Goal: Use online tool/utility: Utilize a website feature to perform a specific function

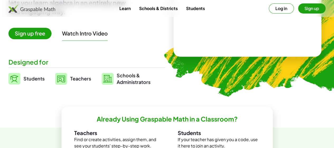
scroll to position [49, 0]
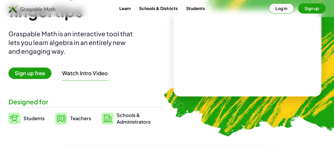
click at [45, 117] on span "Students" at bounding box center [34, 118] width 21 height 6
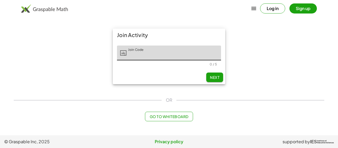
click at [160, 115] on span "Go to Whiteboard" at bounding box center [169, 116] width 39 height 5
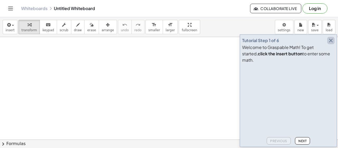
click at [333, 44] on icon "button" at bounding box center [331, 40] width 6 height 6
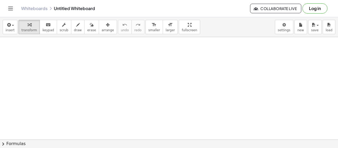
drag, startPoint x: 42, startPoint y: 54, endPoint x: 52, endPoint y: 60, distance: 12.1
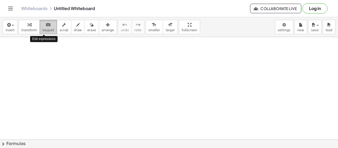
click at [47, 30] on span "keypad" at bounding box center [49, 30] width 12 height 4
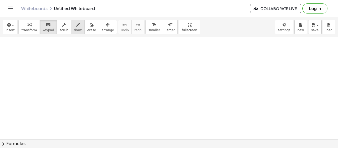
click at [74, 31] on span "draw" at bounding box center [78, 30] width 8 height 4
drag, startPoint x: 72, startPoint y: 46, endPoint x: 73, endPoint y: 72, distance: 26.0
click at [28, 25] on icon "button" at bounding box center [29, 25] width 4 height 6
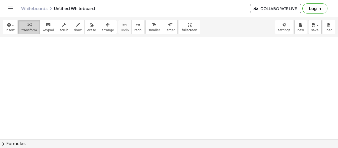
click at [28, 27] on icon "button" at bounding box center [29, 25] width 4 height 6
drag, startPoint x: 41, startPoint y: 55, endPoint x: 61, endPoint y: 70, distance: 24.9
click at [61, 70] on div at bounding box center [169, 139] width 338 height 205
click at [50, 54] on div at bounding box center [169, 139] width 338 height 205
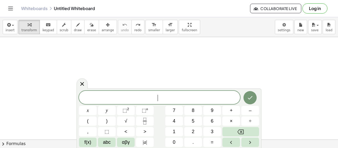
click at [50, 54] on div at bounding box center [169, 139] width 338 height 205
click at [252, 97] on icon "Done" at bounding box center [250, 97] width 5 height 3
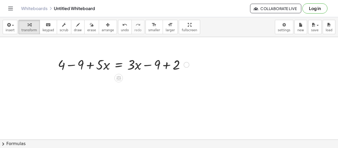
click at [187, 64] on div at bounding box center [187, 65] width 6 height 6
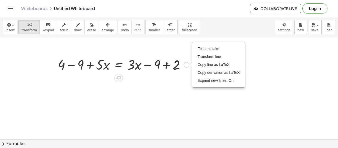
click at [117, 67] on div at bounding box center [123, 64] width 137 height 18
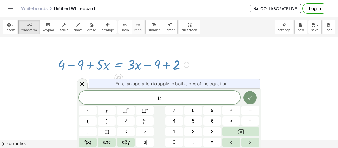
click at [221, 65] on div at bounding box center [169, 139] width 338 height 205
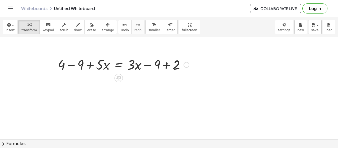
click at [92, 65] on div at bounding box center [123, 64] width 137 height 18
click at [149, 64] on div at bounding box center [123, 64] width 137 height 18
click at [168, 63] on div at bounding box center [123, 64] width 137 height 18
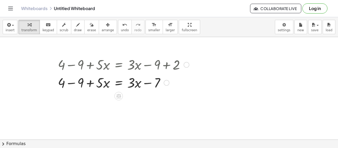
click at [90, 84] on div at bounding box center [123, 82] width 137 height 18
click at [139, 83] on div at bounding box center [123, 82] width 137 height 18
click at [148, 82] on div at bounding box center [123, 82] width 137 height 18
click at [72, 83] on div at bounding box center [123, 82] width 137 height 18
click at [91, 82] on div at bounding box center [123, 82] width 137 height 18
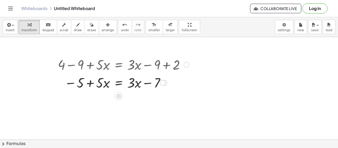
click at [147, 82] on div at bounding box center [123, 82] width 137 height 18
click at [121, 82] on div at bounding box center [123, 82] width 137 height 18
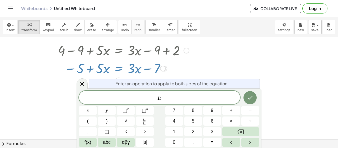
scroll to position [14, 0]
click at [262, 64] on div at bounding box center [169, 125] width 338 height 205
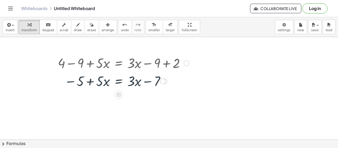
scroll to position [0, 0]
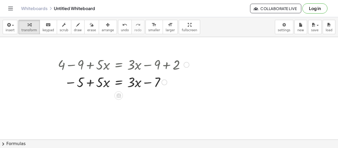
drag, startPoint x: 162, startPoint y: 82, endPoint x: 161, endPoint y: 91, distance: 8.3
click at [161, 91] on div "+ 4 − 9 + · 5 · x = + · 3 · x − 9 + 2 + 4 − 9 + · 5 · x = + · 3 · x − 7 + · 5 ·…" at bounding box center [121, 73] width 143 height 39
click at [139, 81] on div at bounding box center [123, 82] width 137 height 18
click at [137, 84] on div at bounding box center [123, 82] width 137 height 18
click at [97, 87] on div at bounding box center [123, 82] width 137 height 18
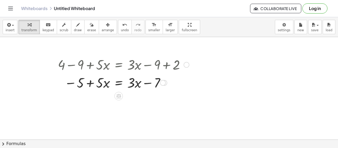
click at [120, 84] on div at bounding box center [123, 82] width 137 height 18
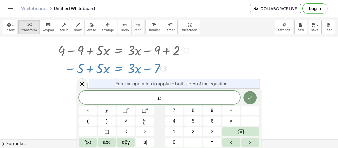
click at [239, 71] on div at bounding box center [169, 125] width 338 height 205
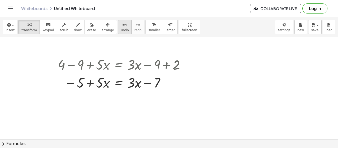
click at [118, 26] on button "undo undo" at bounding box center [125, 27] width 14 height 14
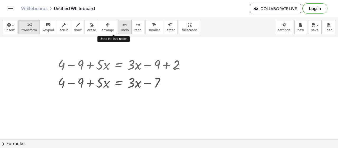
click at [121, 25] on div "undo" at bounding box center [125, 24] width 8 height 6
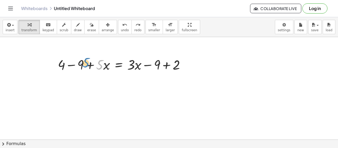
drag, startPoint x: 102, startPoint y: 68, endPoint x: 88, endPoint y: 66, distance: 13.9
click at [88, 66] on div at bounding box center [123, 64] width 137 height 18
drag, startPoint x: 101, startPoint y: 65, endPoint x: 115, endPoint y: 66, distance: 13.8
click at [115, 66] on div at bounding box center [123, 64] width 137 height 18
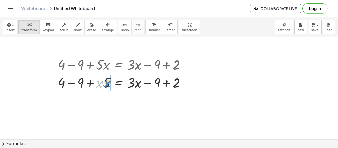
drag, startPoint x: 100, startPoint y: 84, endPoint x: 109, endPoint y: 84, distance: 9.3
click at [109, 84] on div at bounding box center [123, 82] width 137 height 18
drag, startPoint x: 74, startPoint y: 83, endPoint x: 93, endPoint y: 81, distance: 19.4
click at [96, 83] on div at bounding box center [123, 82] width 137 height 18
